Goal: Task Accomplishment & Management: Manage account settings

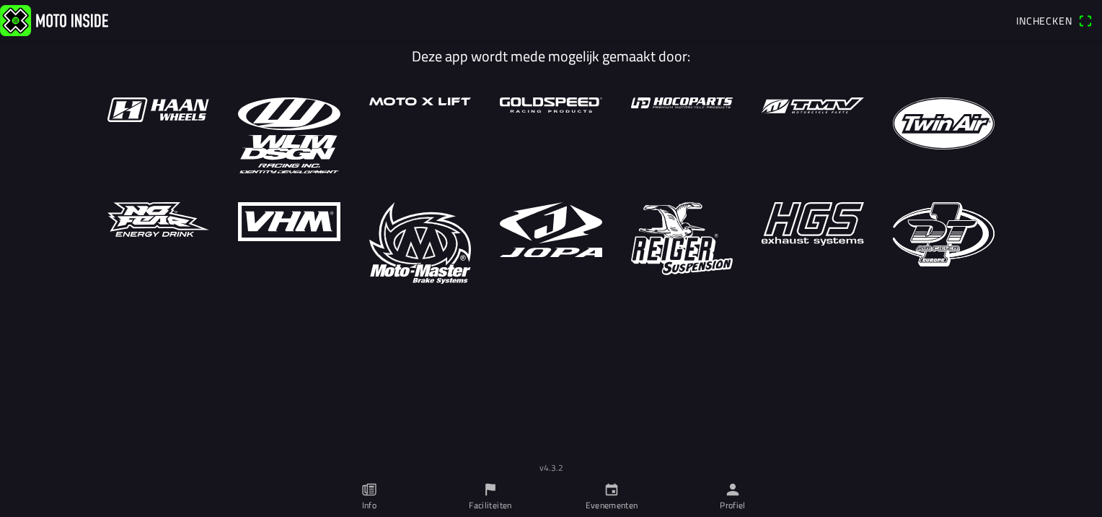
click at [1024, 23] on span "Inchecken" at bounding box center [1044, 20] width 56 height 15
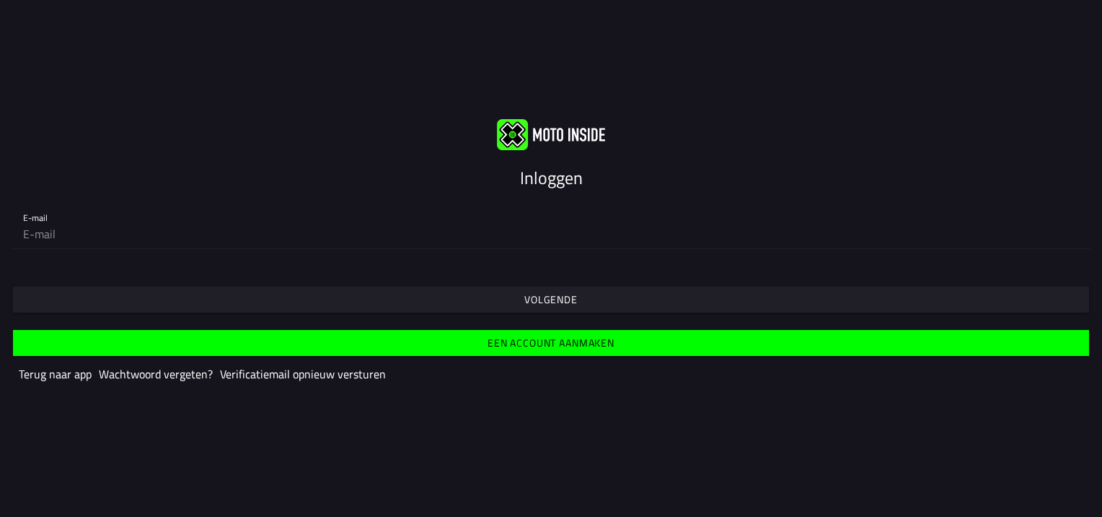
click at [50, 224] on input "email" at bounding box center [551, 233] width 1056 height 29
type input "[EMAIL_ADDRESS][DOMAIN_NAME]"
click at [151, 299] on span "Volgende" at bounding box center [551, 299] width 1054 height 26
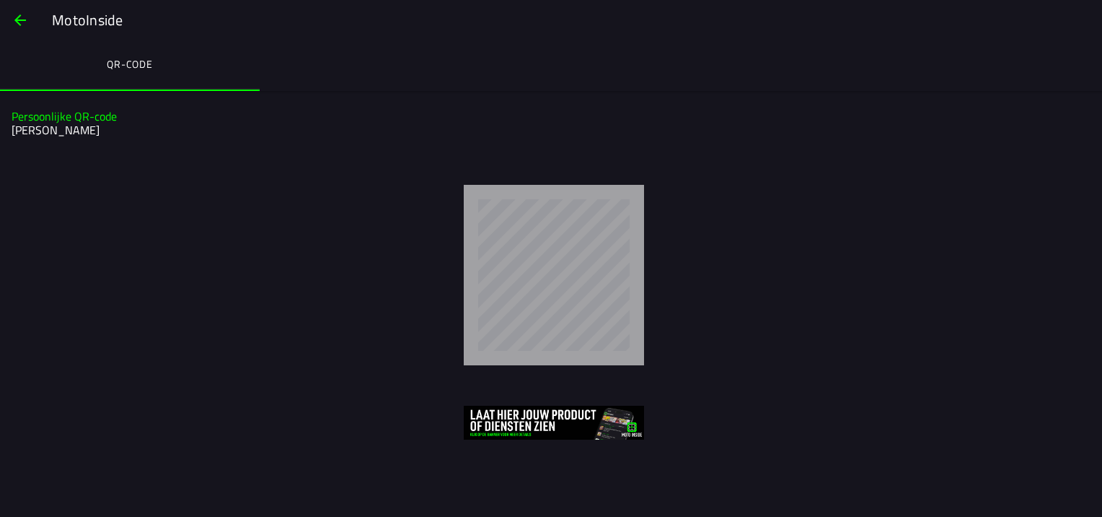
click at [124, 58] on ion-label "QR-code" at bounding box center [130, 64] width 46 height 16
click at [21, 15] on span "button" at bounding box center [20, 20] width 17 height 35
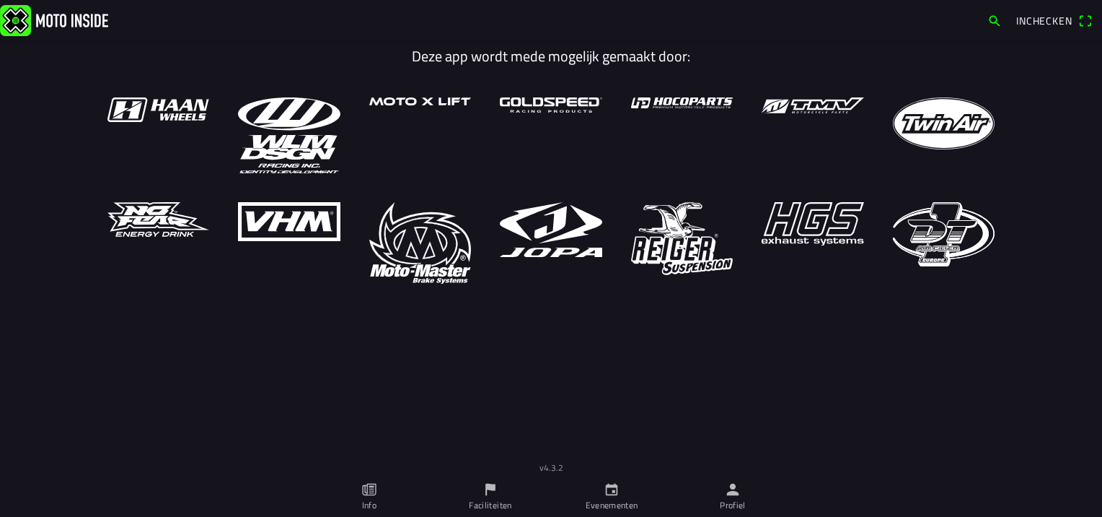
click at [736, 488] on icon "persoon" at bounding box center [733, 489] width 16 height 16
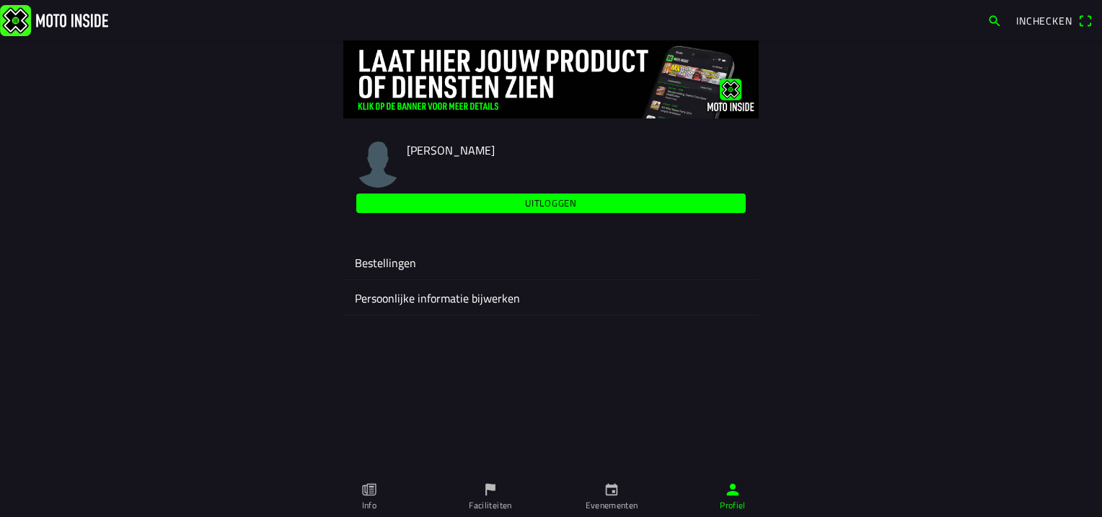
click at [391, 302] on ion-label "Persoonlijke informatie bijwerken" at bounding box center [551, 297] width 392 height 17
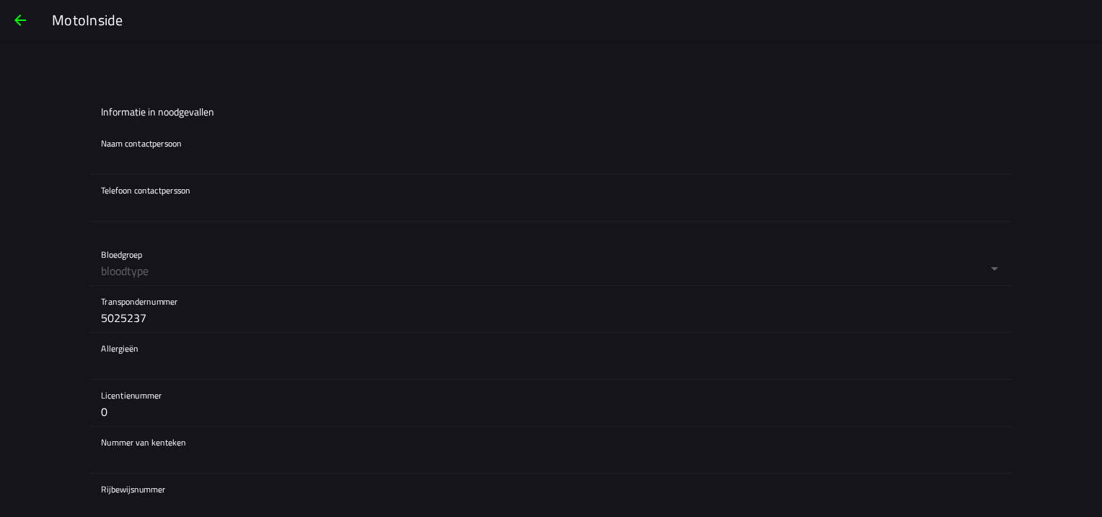
scroll to position [1186, 0]
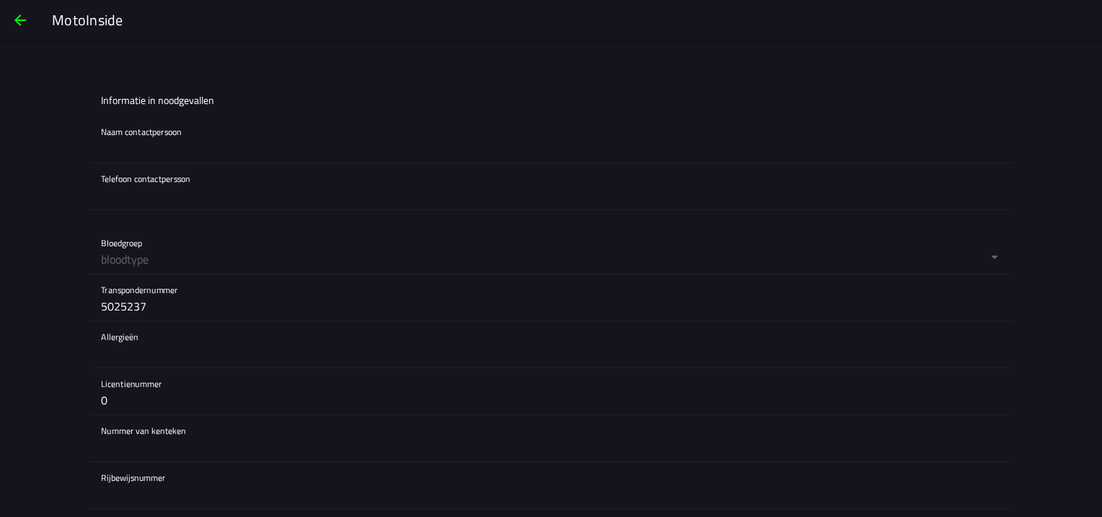
click at [185, 302] on input "5025237" at bounding box center [551, 305] width 900 height 29
type input "5"
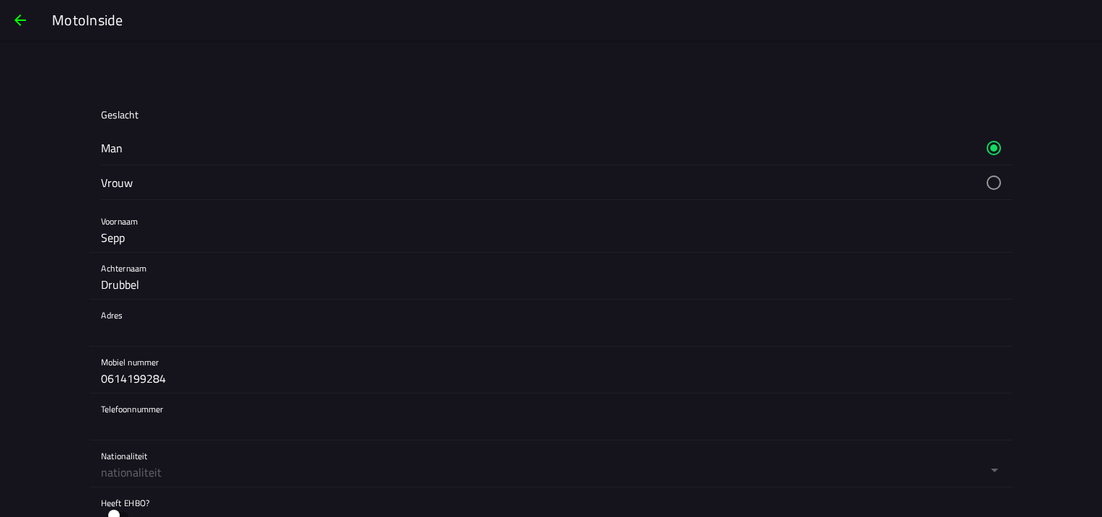
scroll to position [216, 0]
type input "1271948"
click at [159, 326] on input "text" at bounding box center [551, 329] width 900 height 29
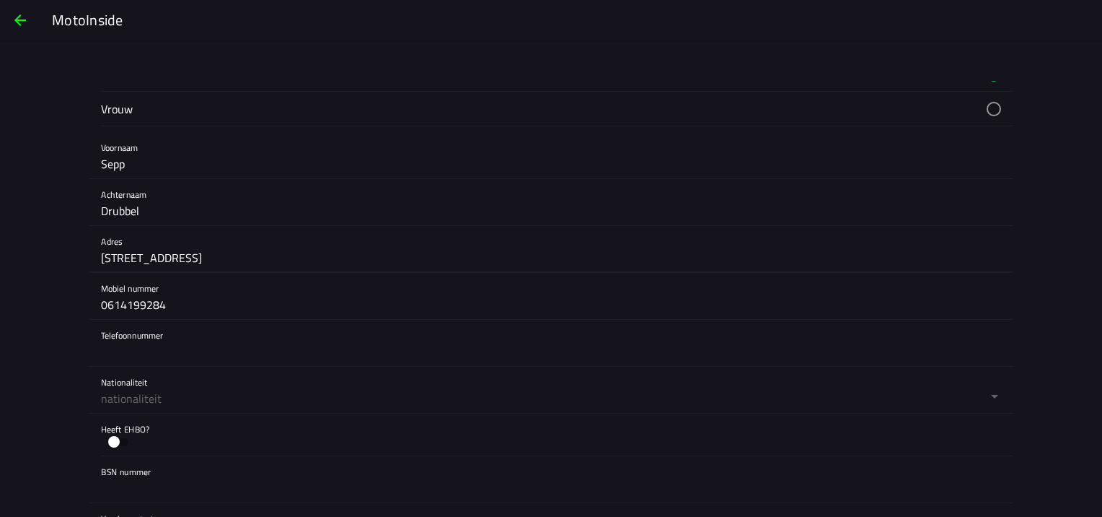
scroll to position [361, 0]
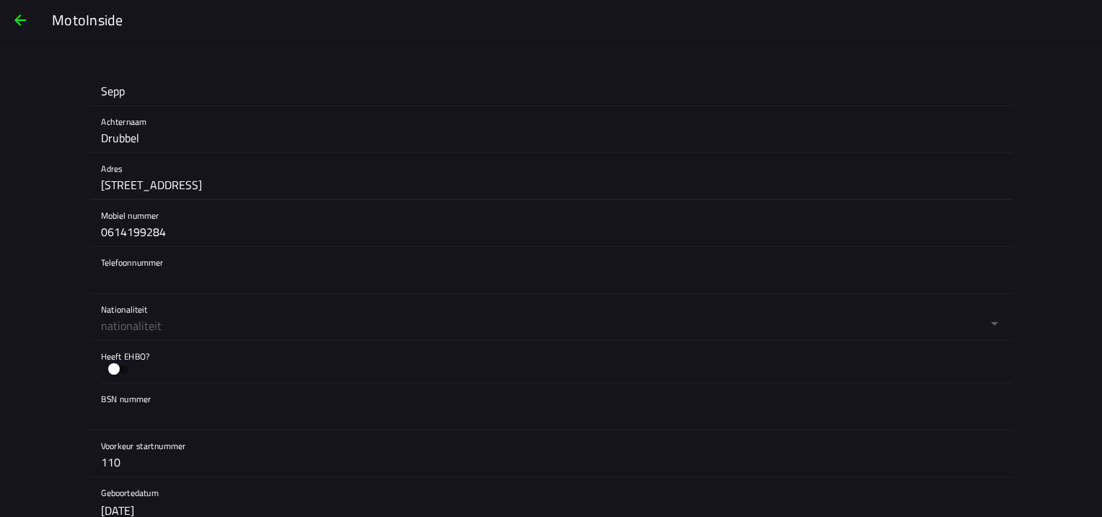
type input "[STREET_ADDRESS]"
click at [176, 330] on button "button" at bounding box center [557, 317] width 912 height 46
click at [171, 330] on ion-backdrop at bounding box center [551, 258] width 1102 height 517
click at [171, 330] on button "button" at bounding box center [557, 317] width 912 height 46
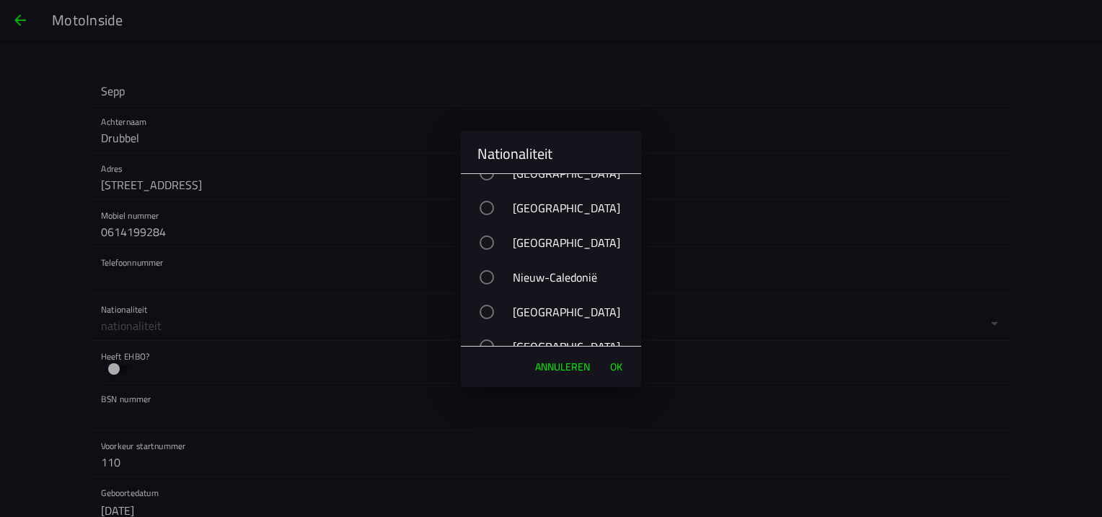
scroll to position [5410, 0]
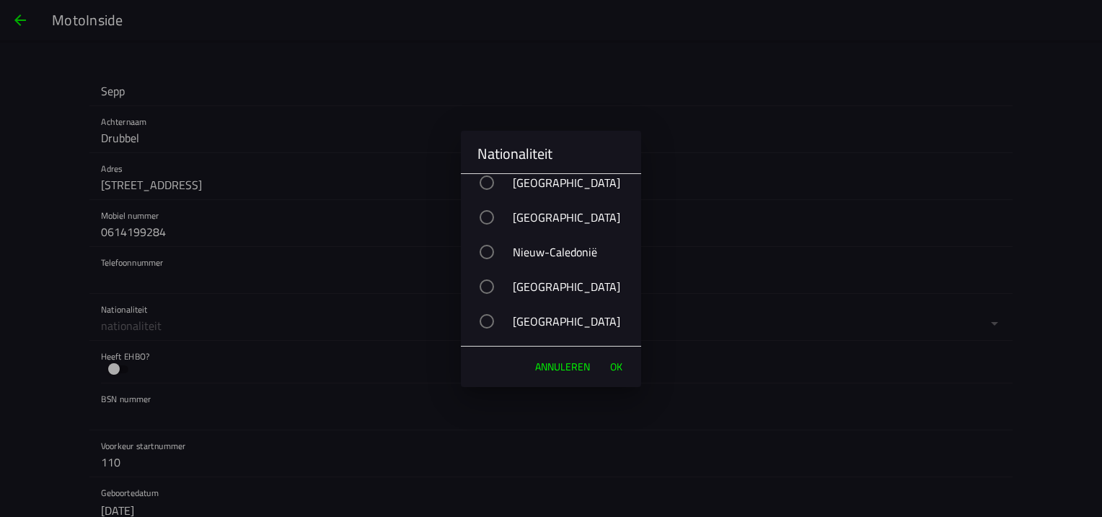
click at [488, 215] on div "button" at bounding box center [487, 217] width 14 height 14
click at [619, 369] on span "OK" at bounding box center [616, 366] width 12 height 14
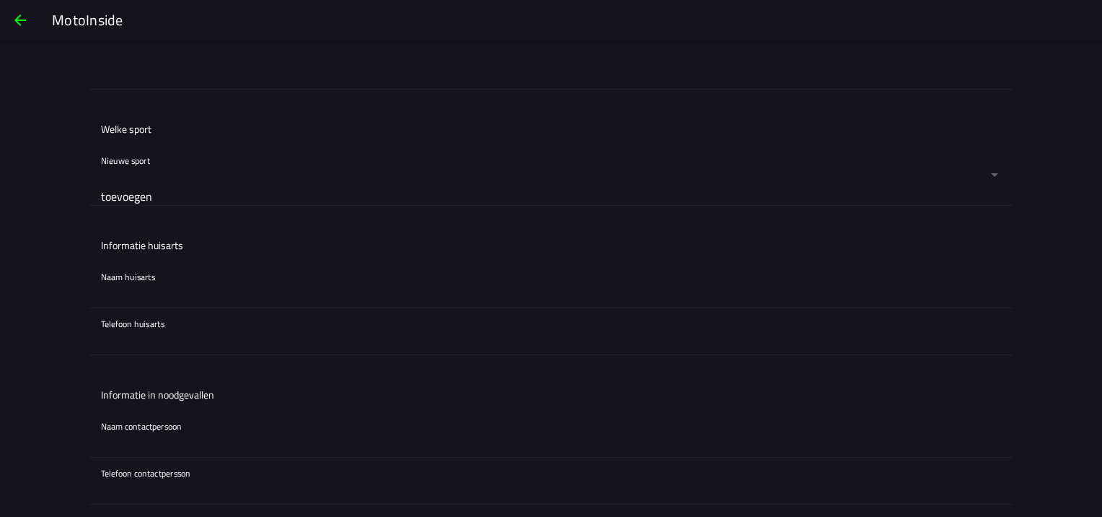
scroll to position [938, 0]
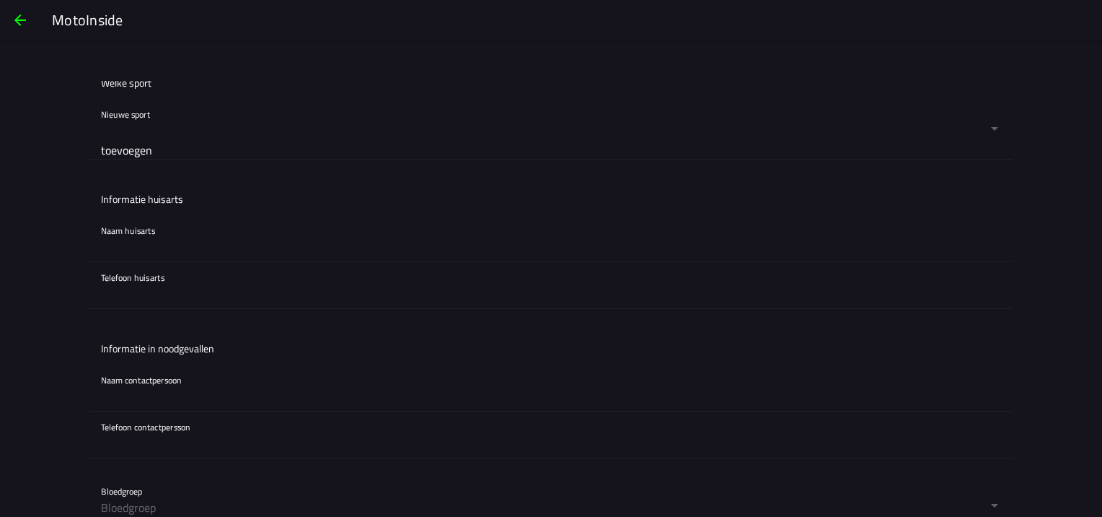
click at [136, 233] on input "text" at bounding box center [551, 246] width 900 height 29
type input "Antheunis"
click at [136, 276] on div "Telefoon huisarts" at bounding box center [551, 285] width 900 height 46
click at [143, 294] on input "text" at bounding box center [551, 293] width 900 height 29
type input "0297-561453"
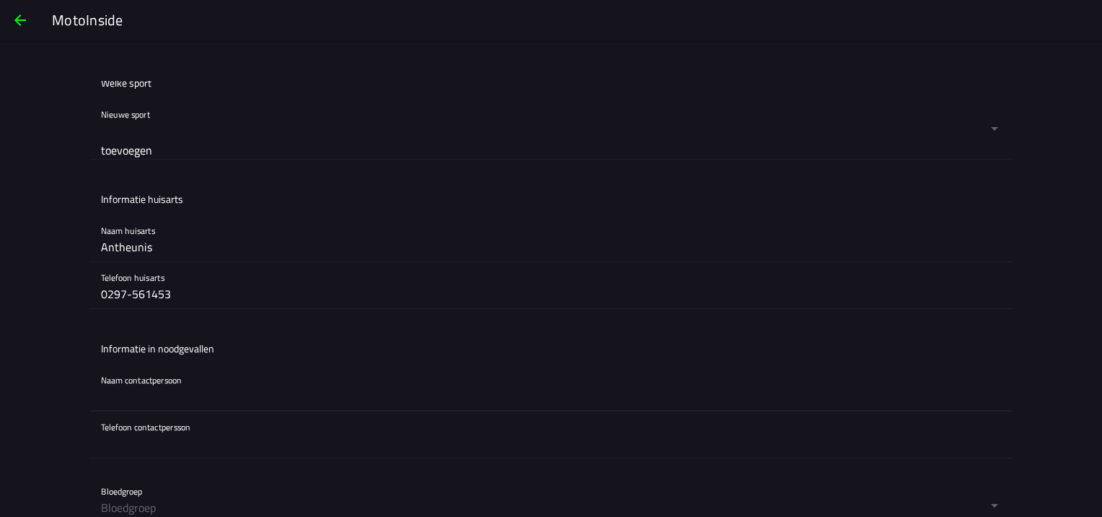
click at [139, 383] on input "text" at bounding box center [551, 396] width 900 height 29
type input "[PERSON_NAME]"
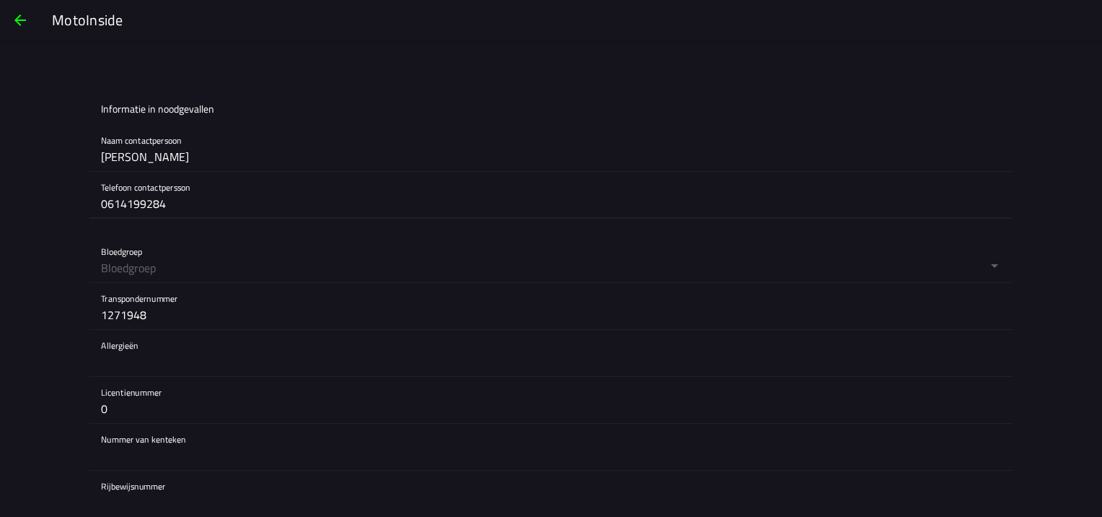
scroll to position [1186, 0]
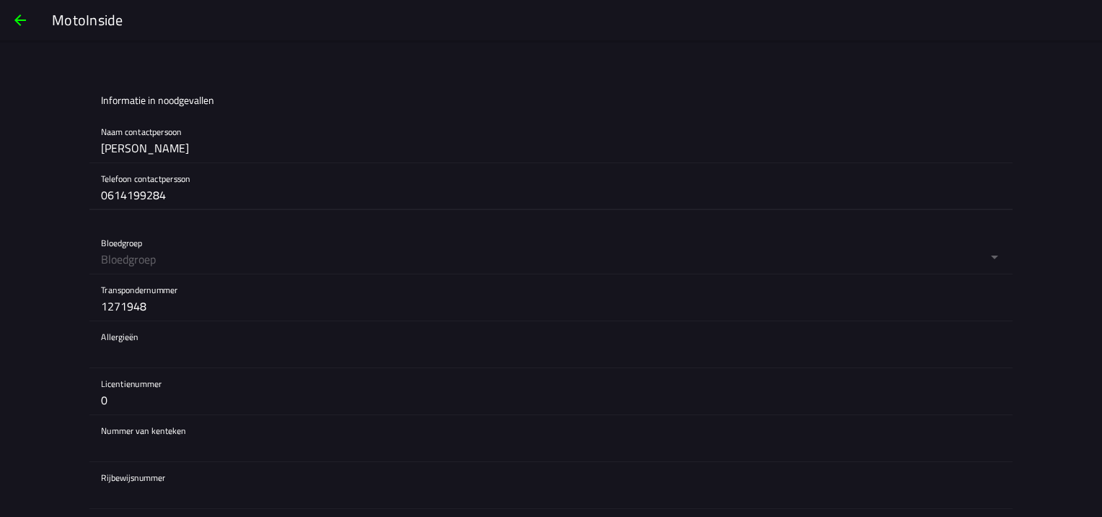
type input "0614199284"
click at [181, 348] on input "text" at bounding box center [551, 352] width 900 height 29
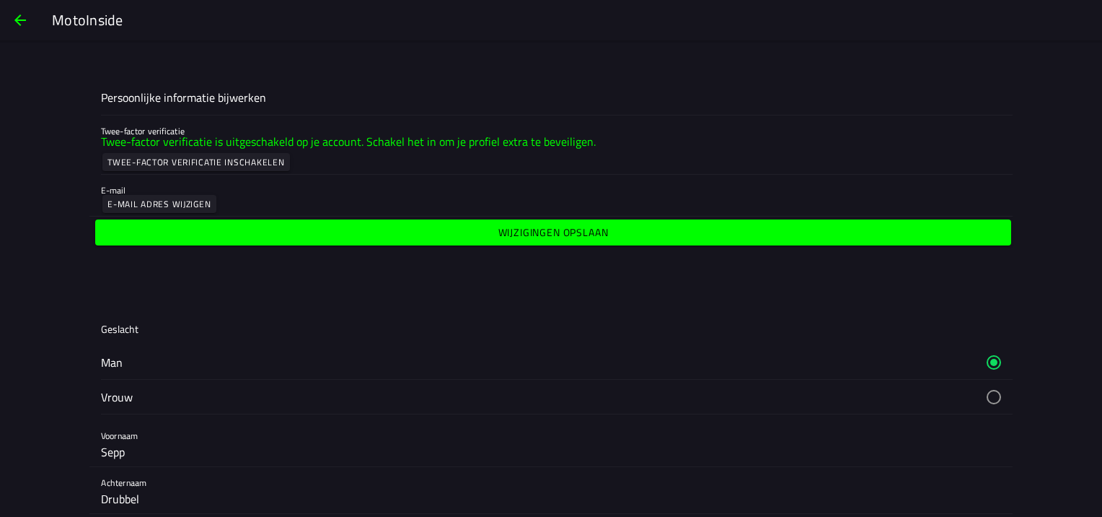
scroll to position [0, 0]
type input "nee"
click at [0, 0] on slot "Wijzigingen opslaan" at bounding box center [0, 0] width 0 height 0
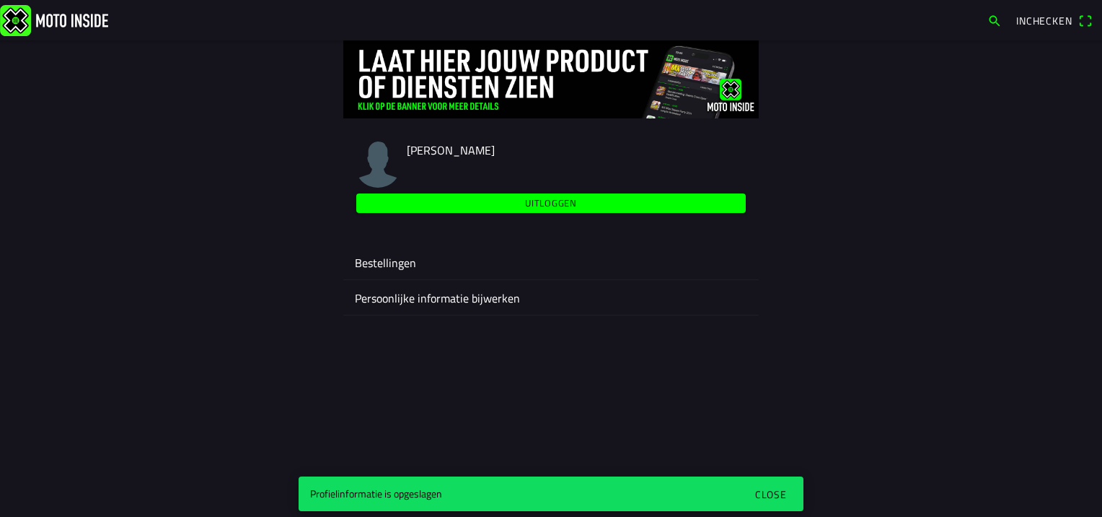
click at [490, 292] on ion-label "Persoonlijke informatie bijwerken" at bounding box center [551, 297] width 392 height 17
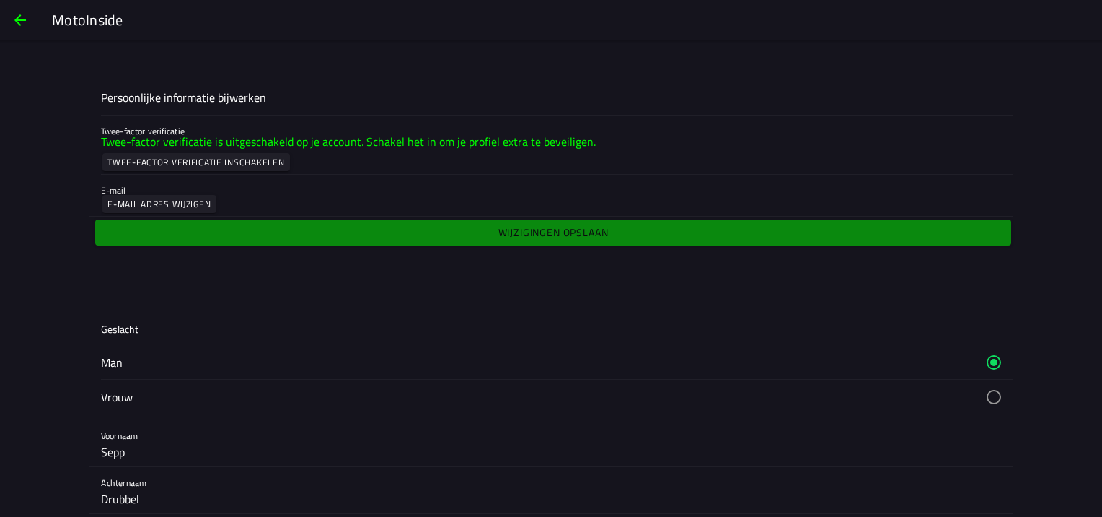
click at [20, 13] on span "button" at bounding box center [20, 20] width 17 height 35
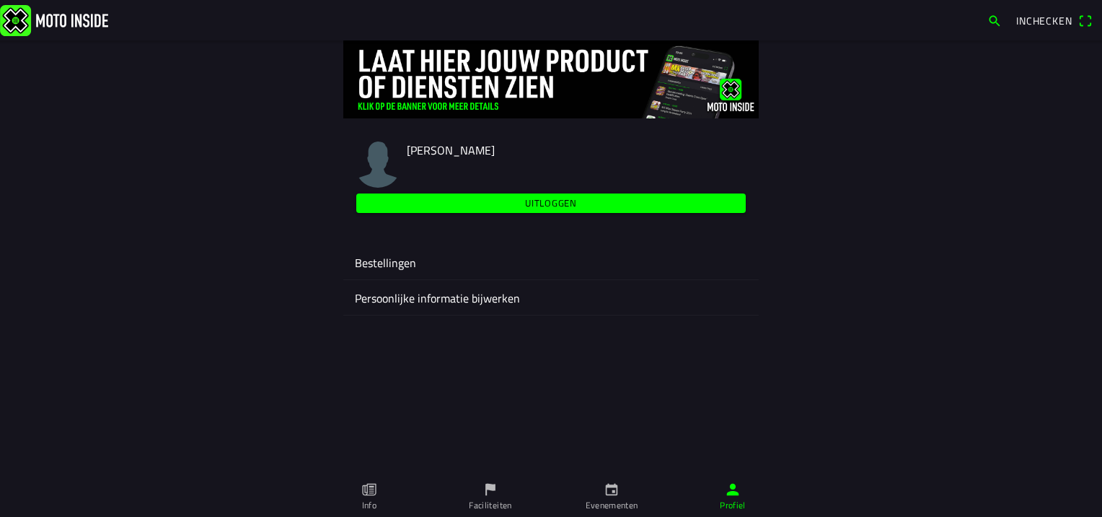
click at [365, 498] on ion-label "Info" at bounding box center [369, 504] width 14 height 13
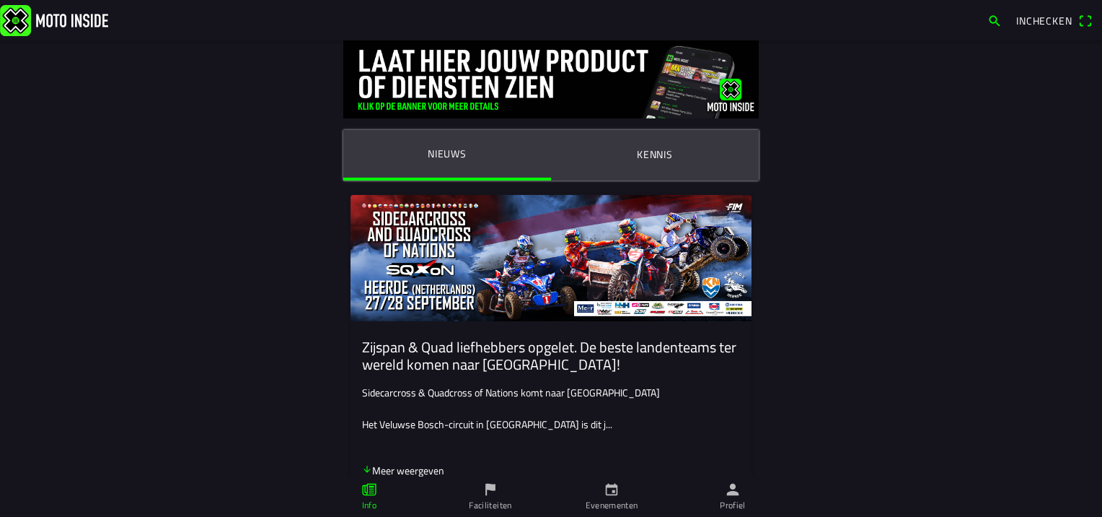
click at [499, 496] on link "Faciliteiten" at bounding box center [490, 496] width 121 height 40
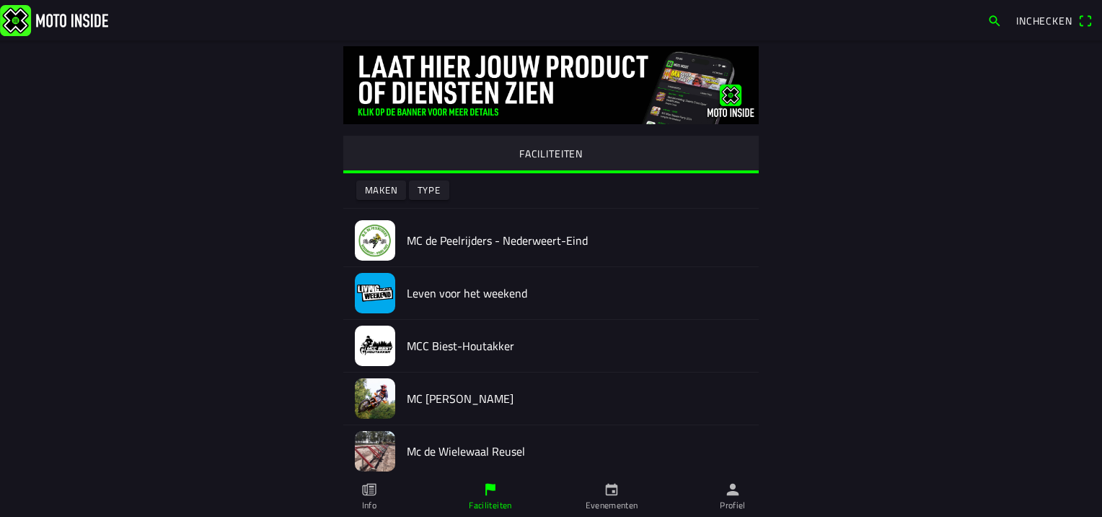
click at [609, 490] on icon "kalender" at bounding box center [612, 489] width 16 height 16
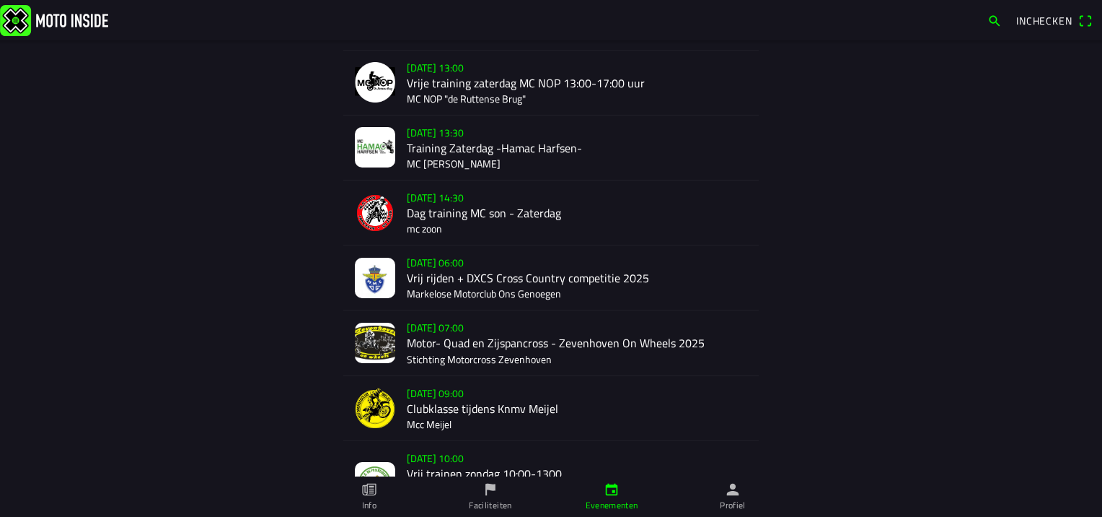
scroll to position [721, 0]
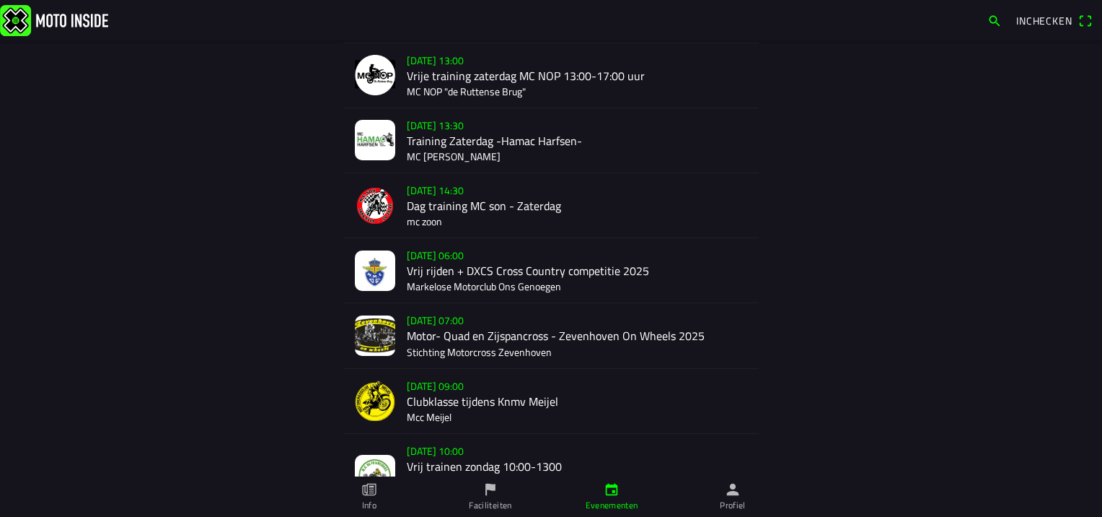
click at [664, 344] on div "[DATE] 07:00 Motor- Quad en Zijspancross - Zevenhoven On Wheels 2025 Stichting …" at bounding box center [577, 335] width 340 height 64
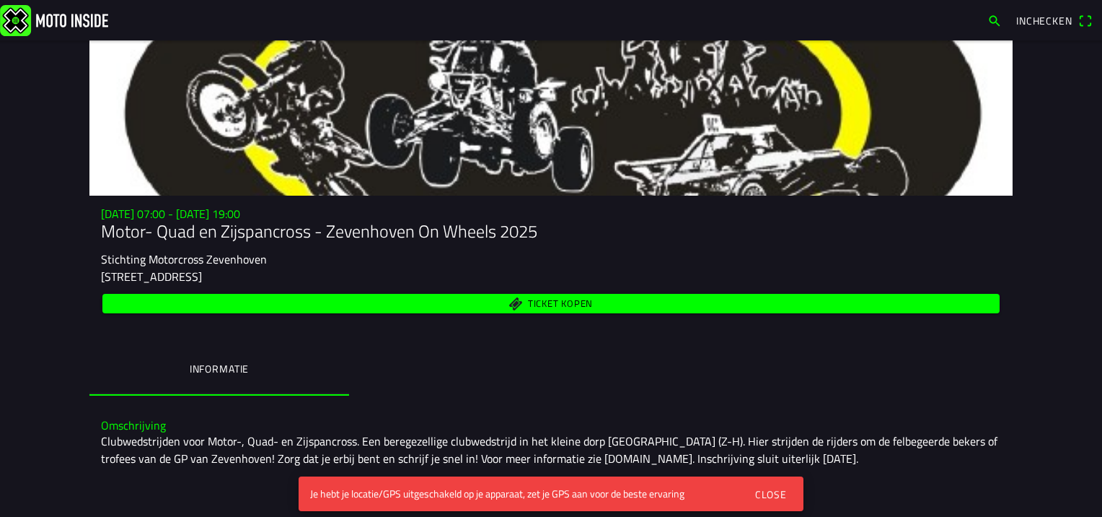
click at [773, 488] on div "Close" at bounding box center [771, 493] width 32 height 15
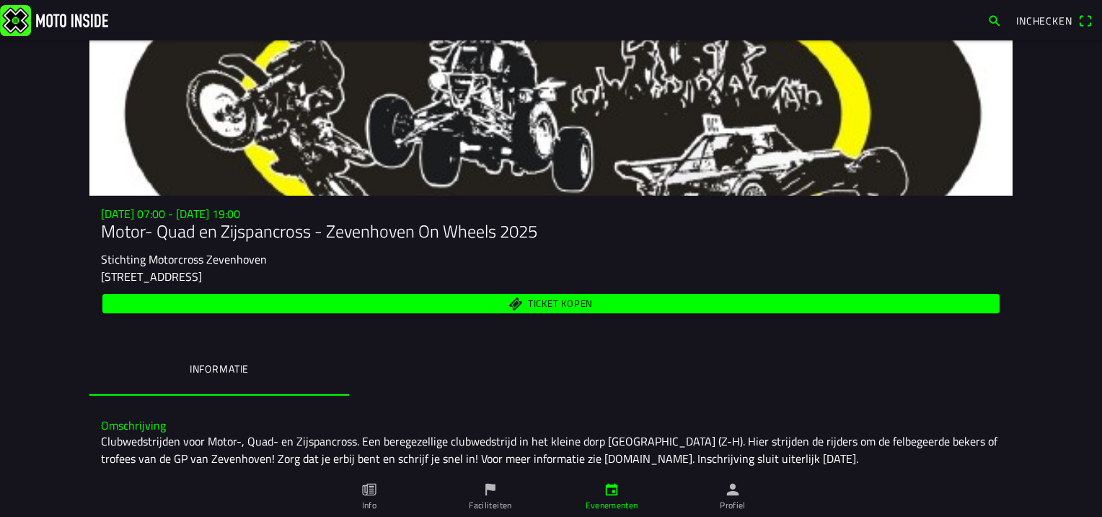
click at [719, 495] on link "Profiel" at bounding box center [732, 496] width 121 height 40
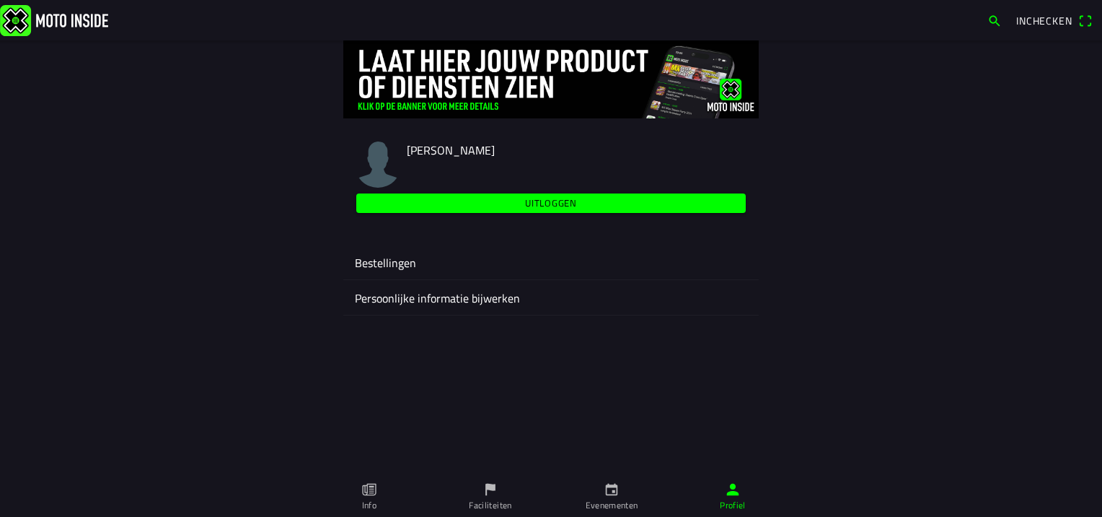
click at [0, 0] on slot "Uitloggen" at bounding box center [0, 0] width 0 height 0
